Goal: Check status: Check status

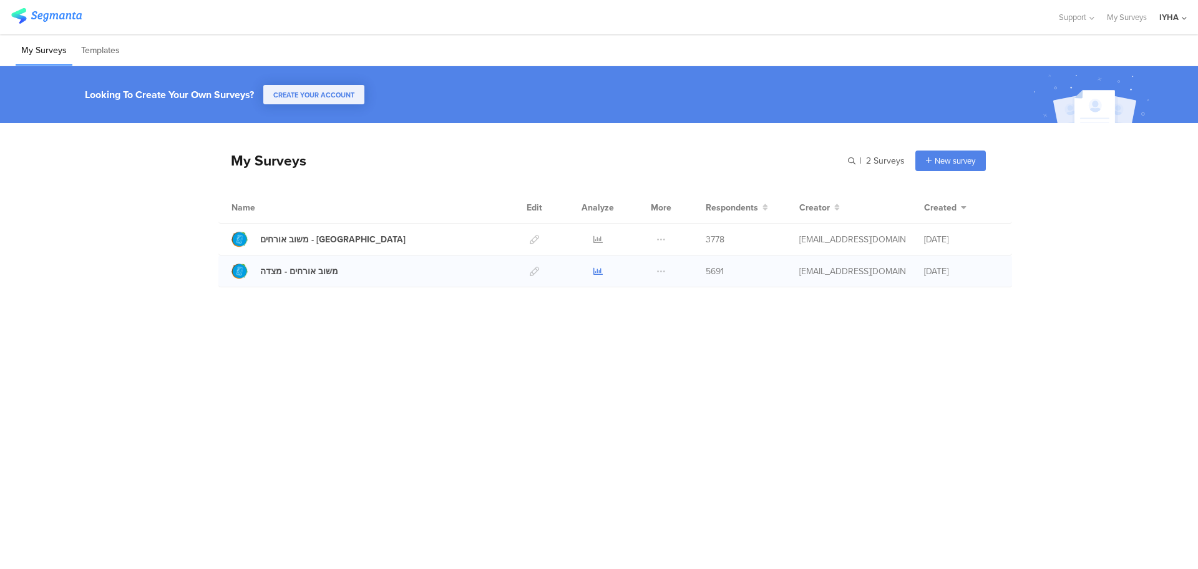
click at [597, 271] on icon at bounding box center [597, 270] width 9 height 9
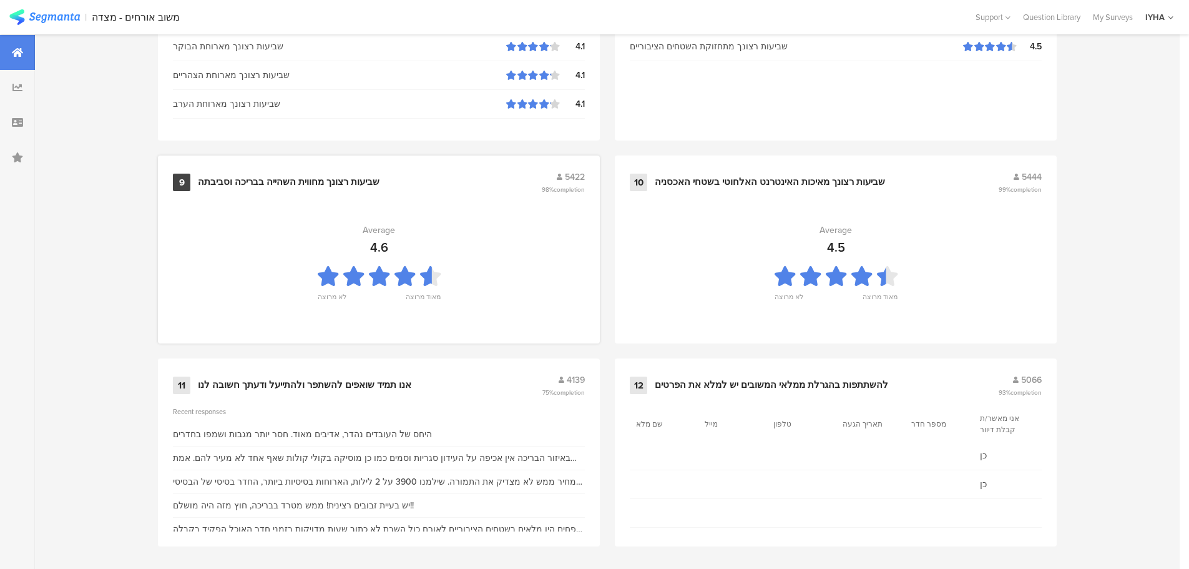
scroll to position [1262, 0]
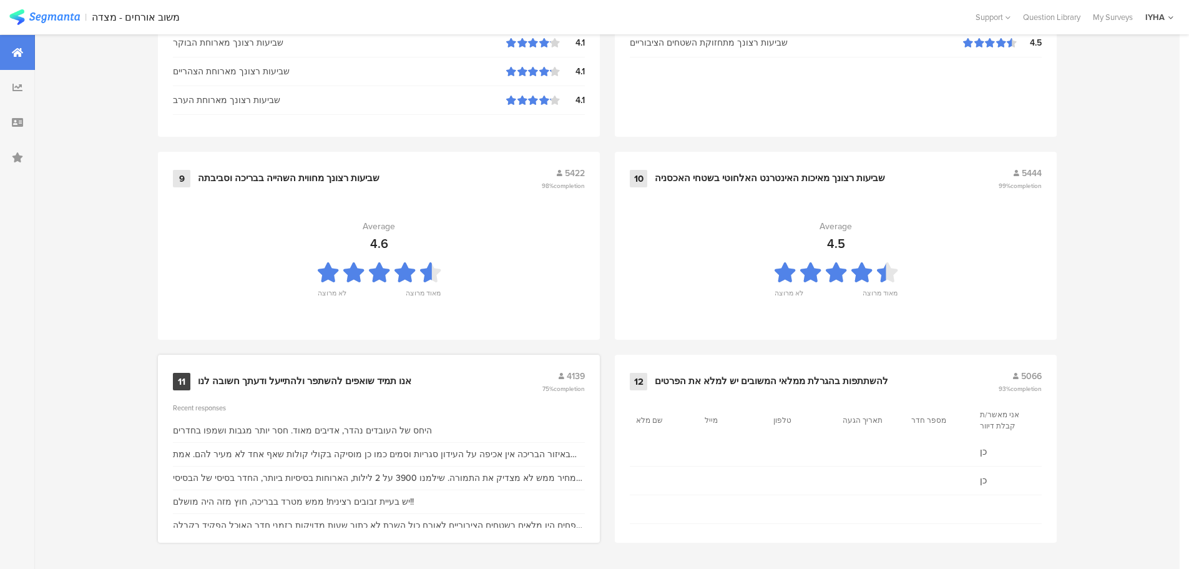
click at [368, 379] on div "אנו תמיד שואפים להשתפר ולהתייעל ודעתך חשובה לנו" at bounding box center [304, 381] width 213 height 12
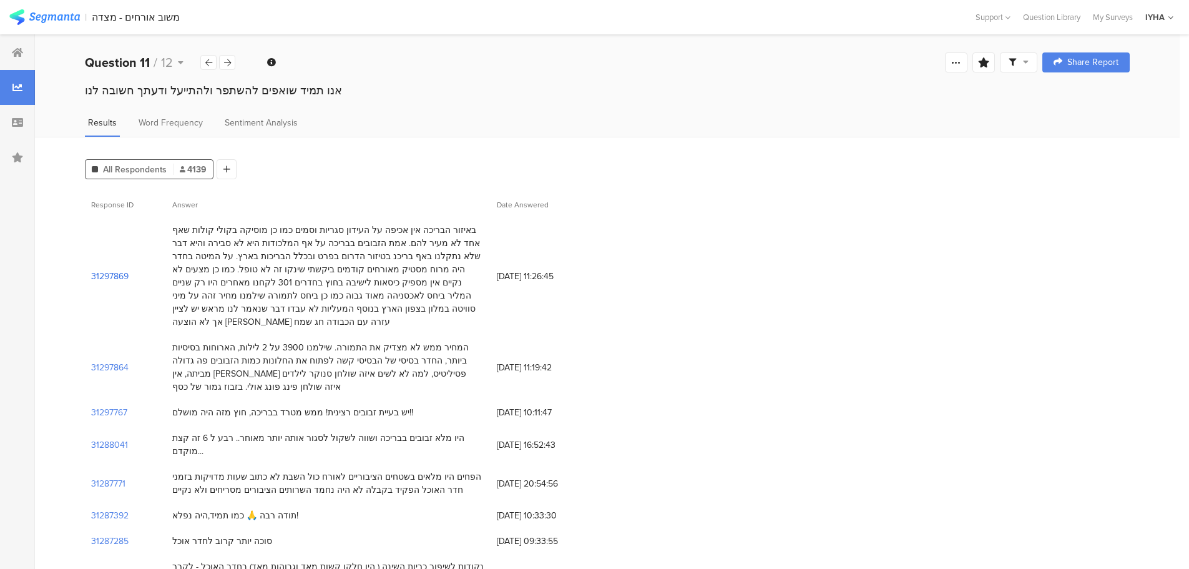
click at [123, 270] on section "31297869" at bounding box center [109, 276] width 37 height 13
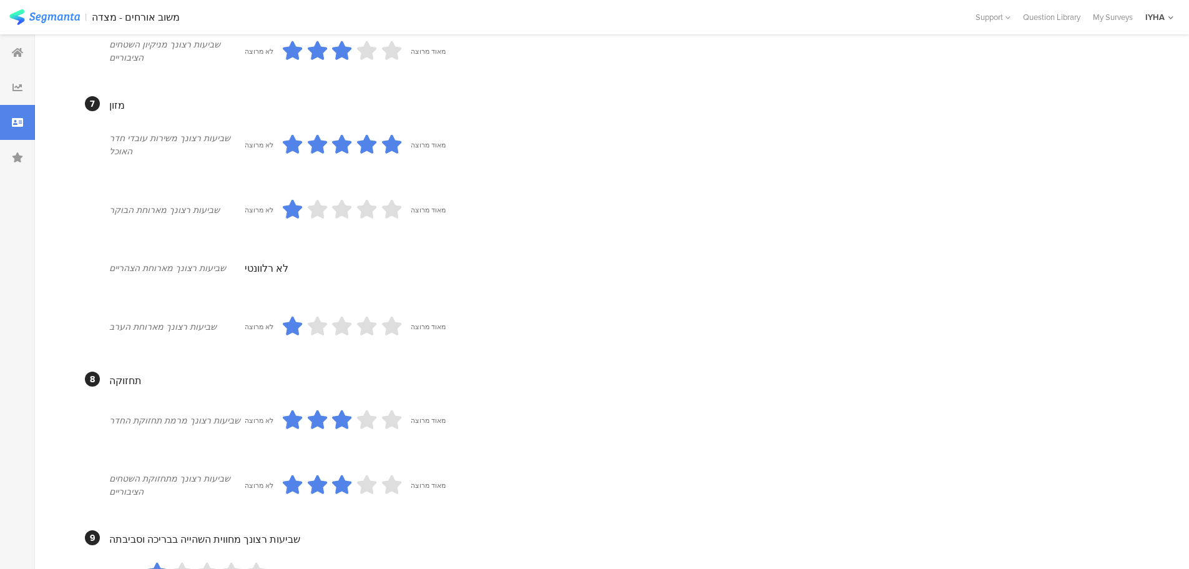
scroll to position [803, 0]
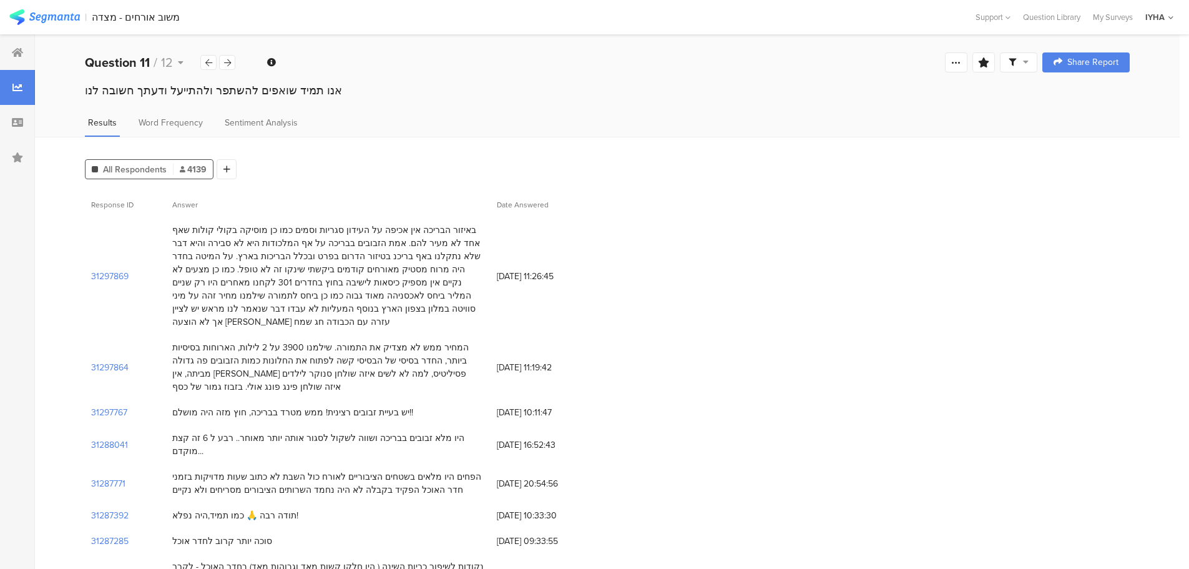
click at [126, 262] on div "31297869" at bounding box center [125, 275] width 81 height 117
click at [122, 270] on section "31297869" at bounding box center [109, 276] width 37 height 13
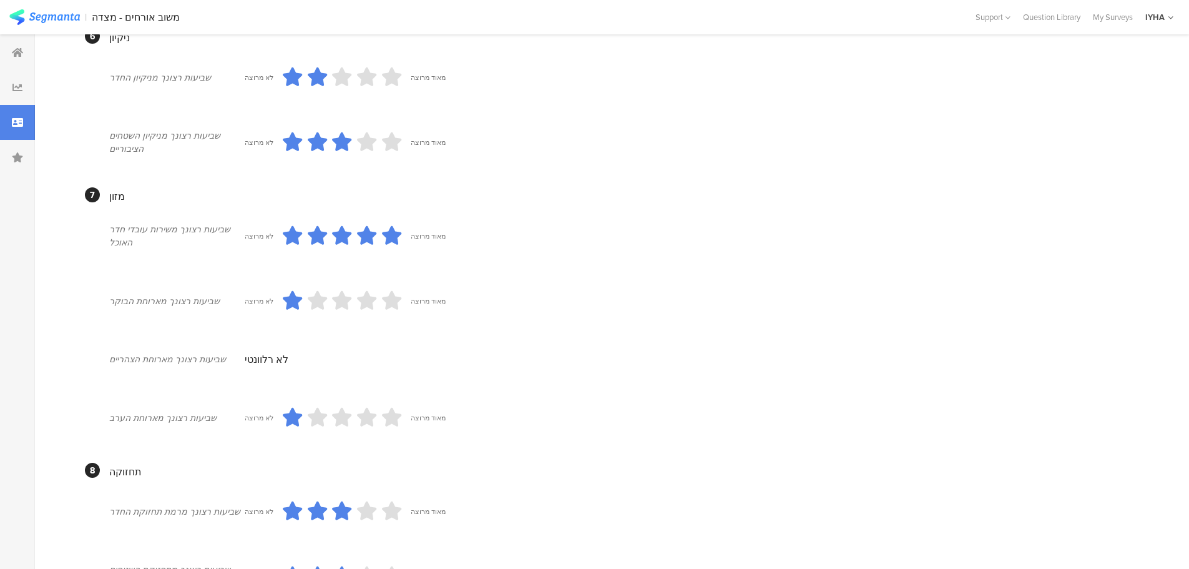
scroll to position [413, 0]
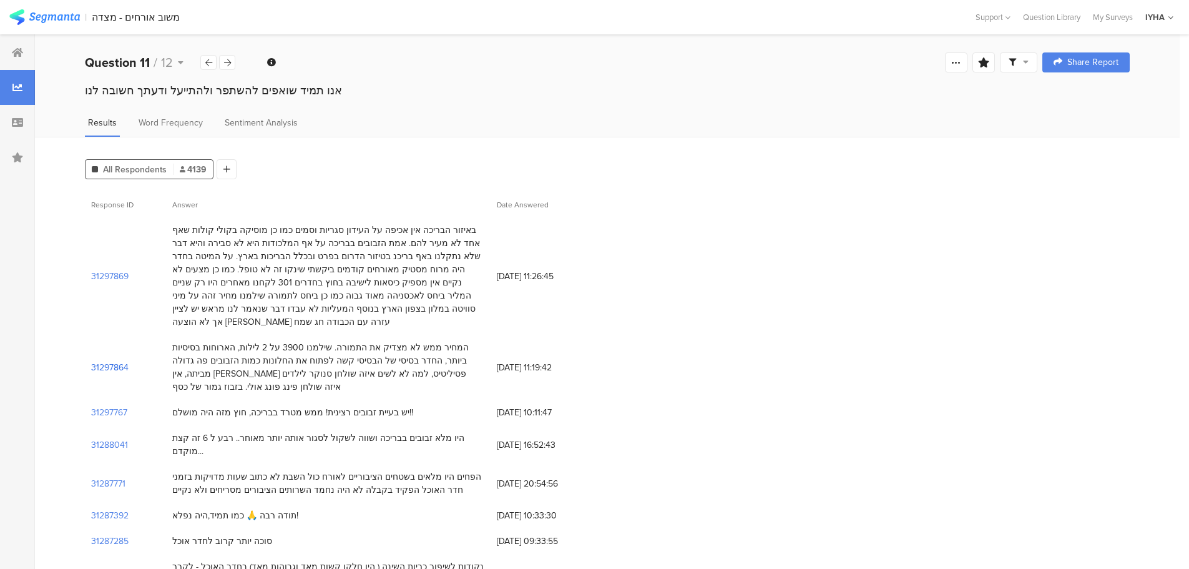
click at [114, 361] on section "31297864" at bounding box center [109, 367] width 37 height 13
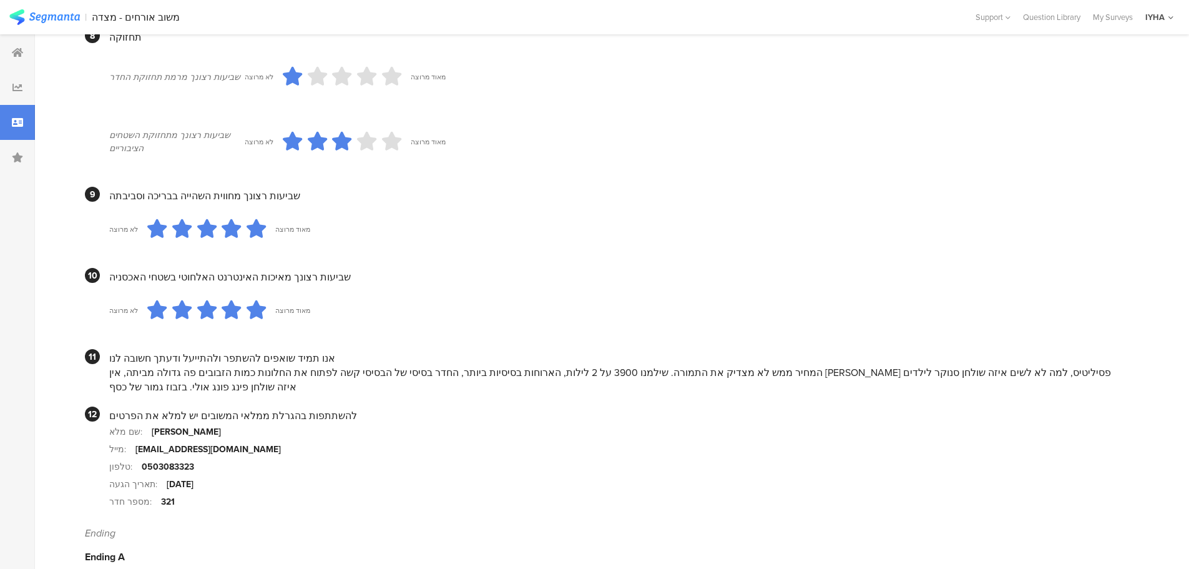
scroll to position [1046, 0]
